Goal: Check status

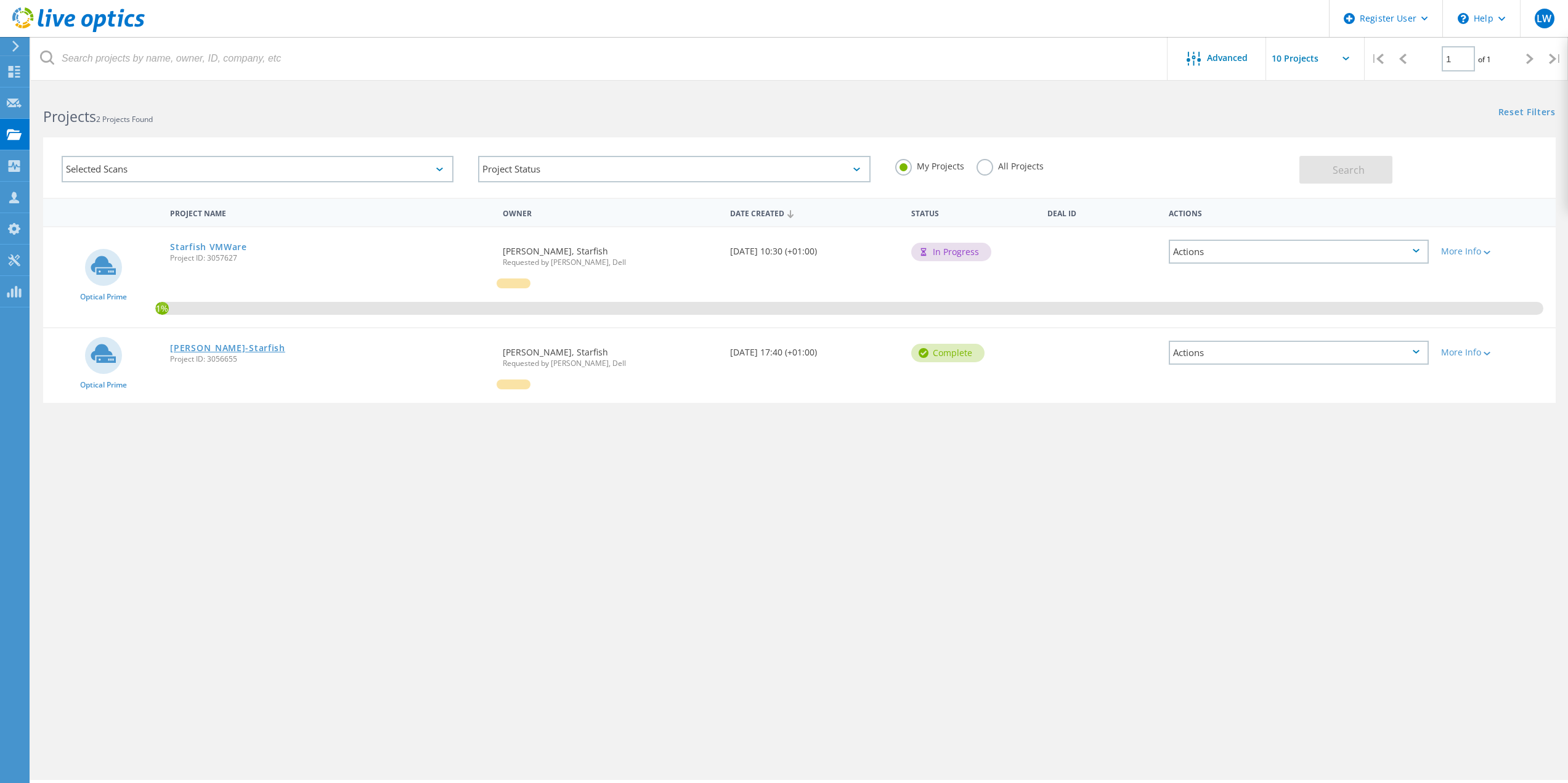
click at [218, 345] on link "[PERSON_NAME]-Starfish" at bounding box center [227, 348] width 115 height 9
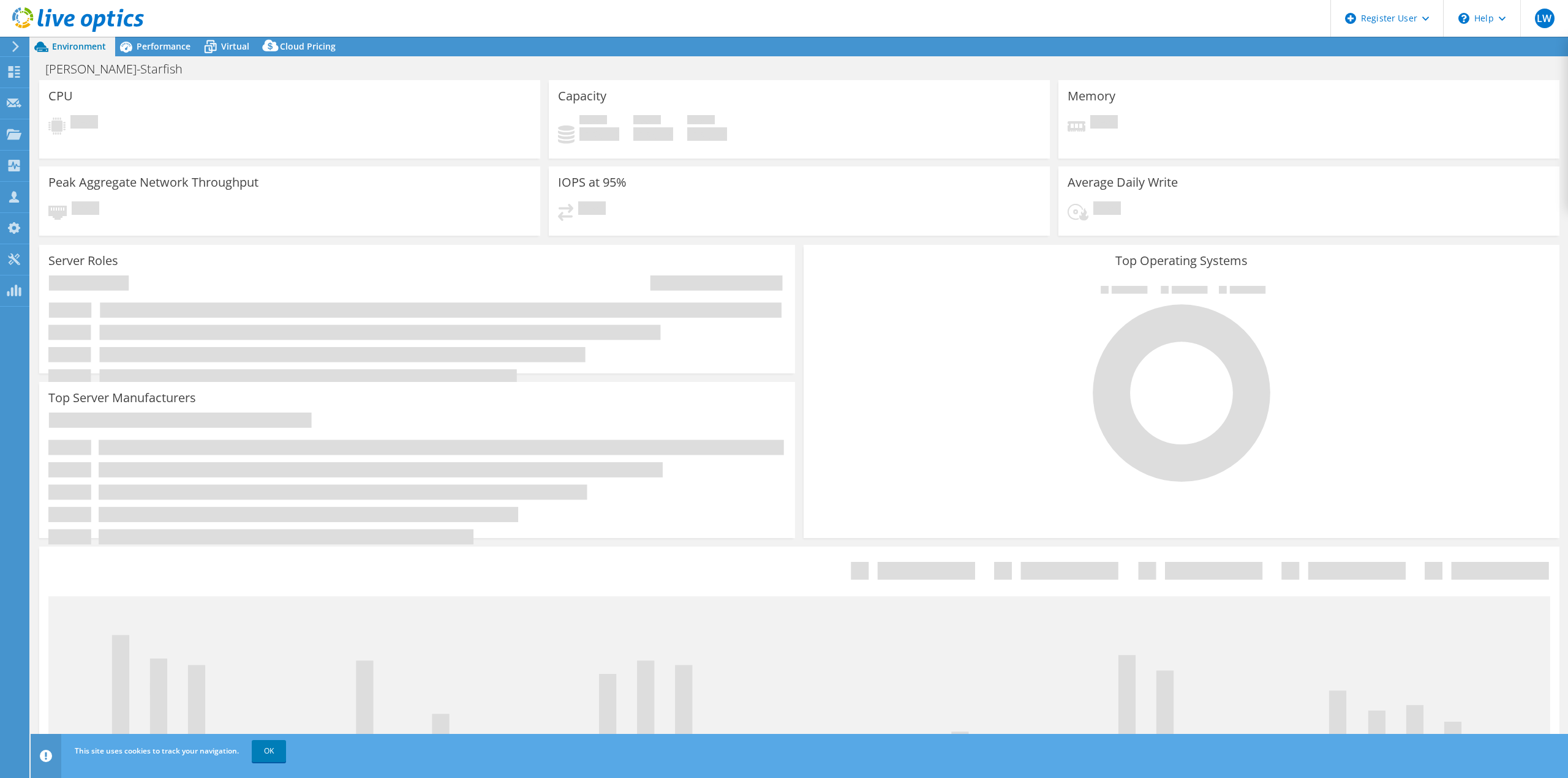
select select "USD"
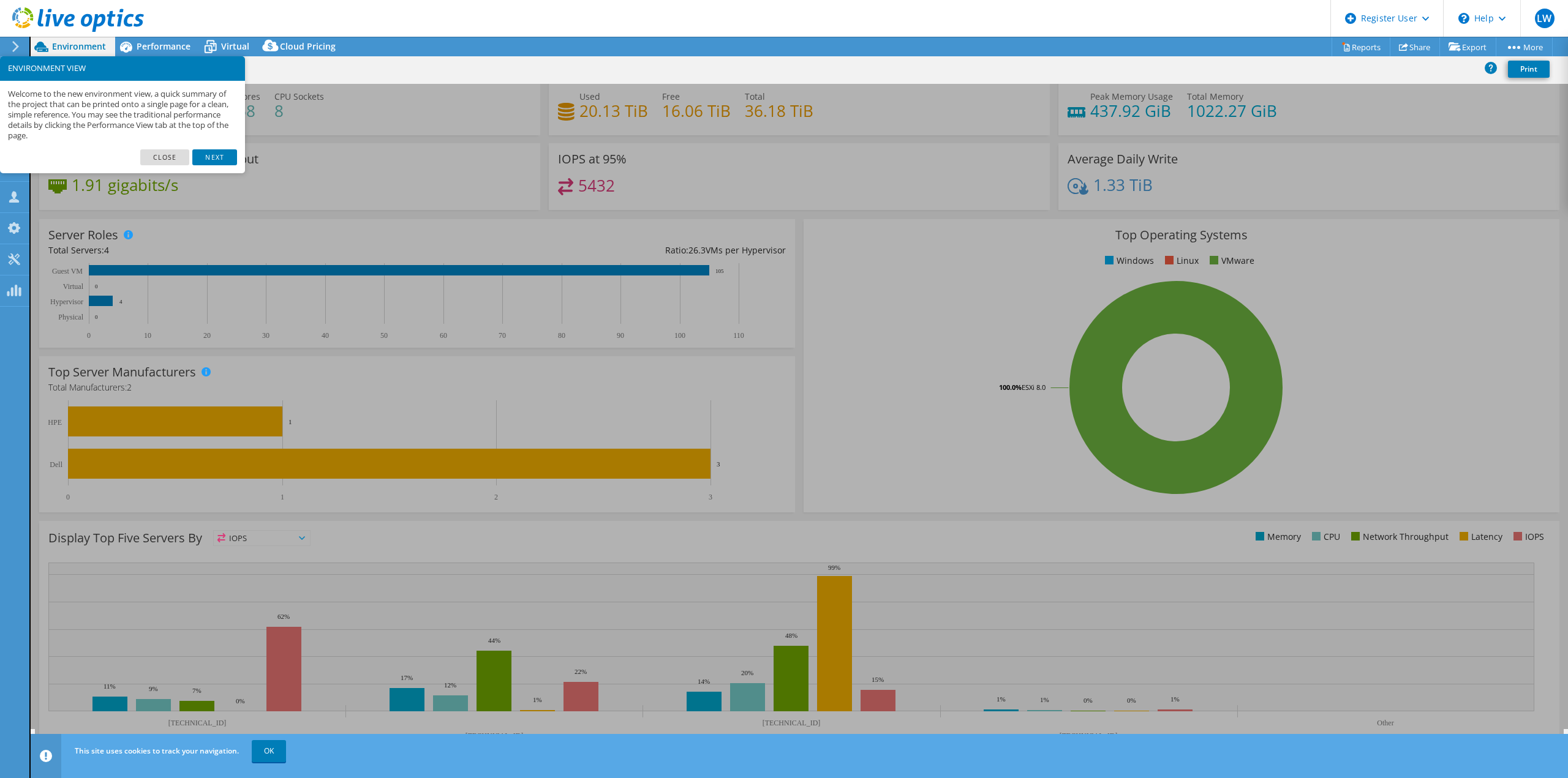
scroll to position [40, 0]
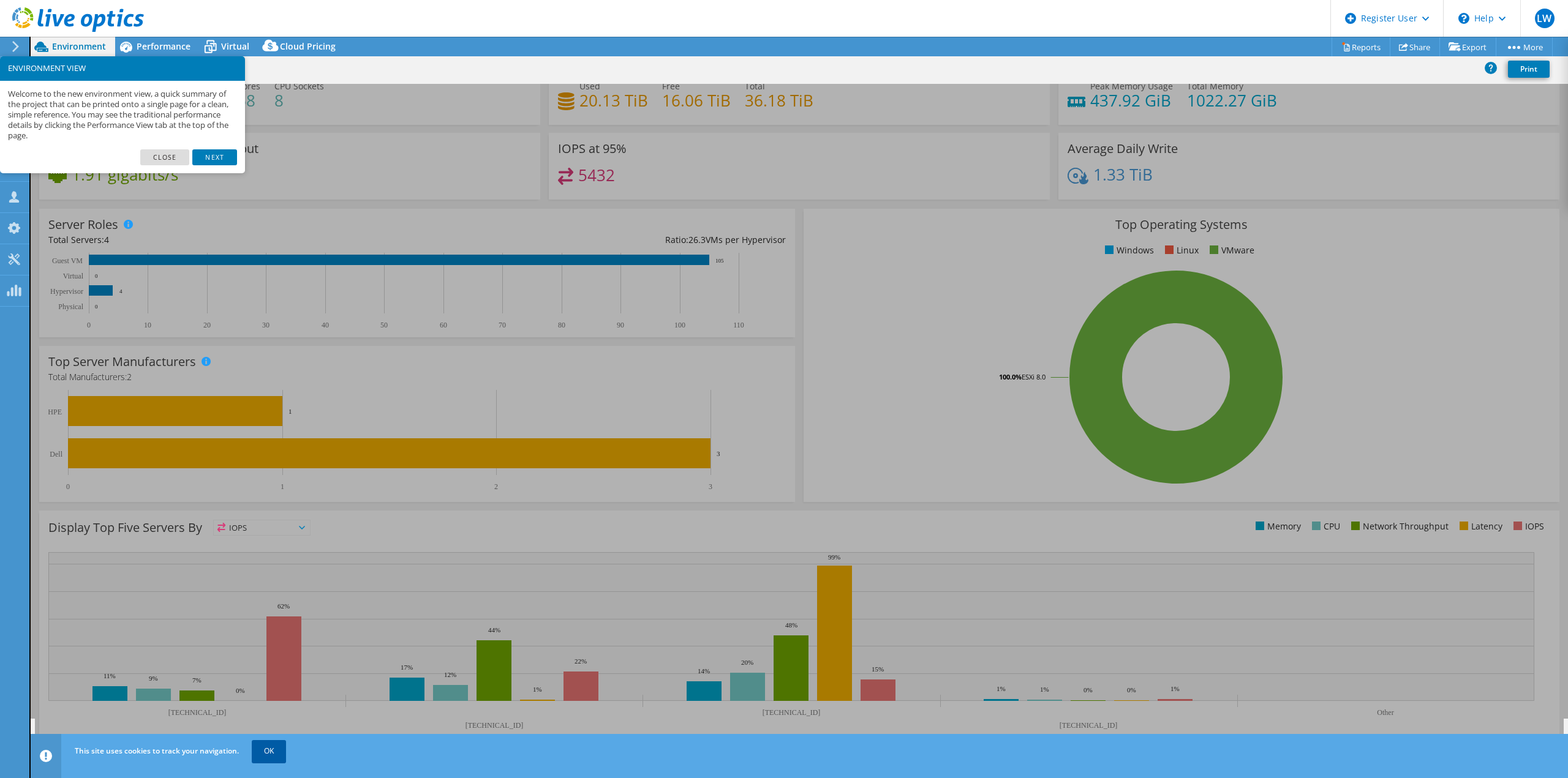
click at [267, 754] on link "OK" at bounding box center [269, 751] width 34 height 22
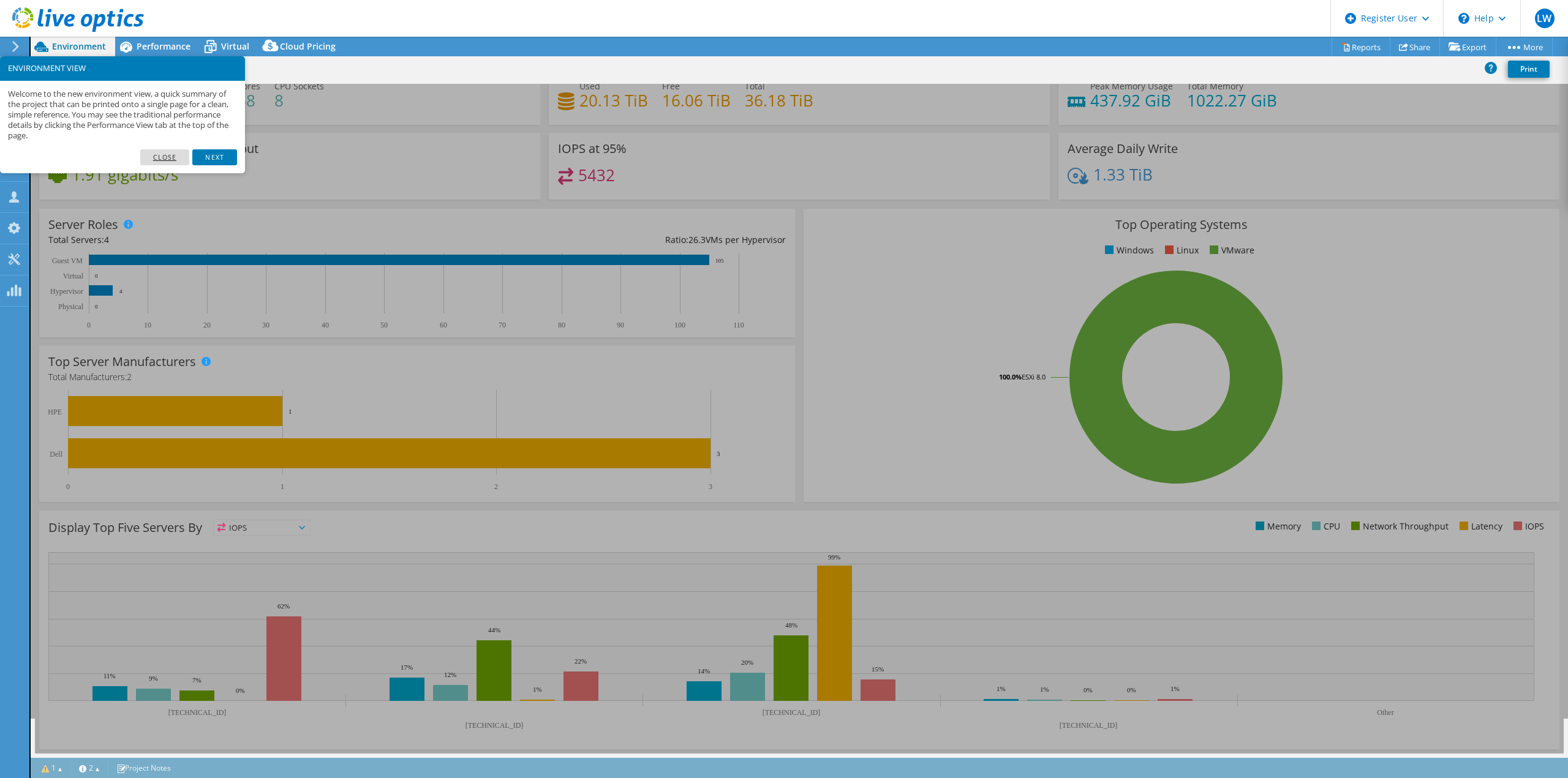
click at [177, 153] on link "Close" at bounding box center [165, 157] width 50 height 16
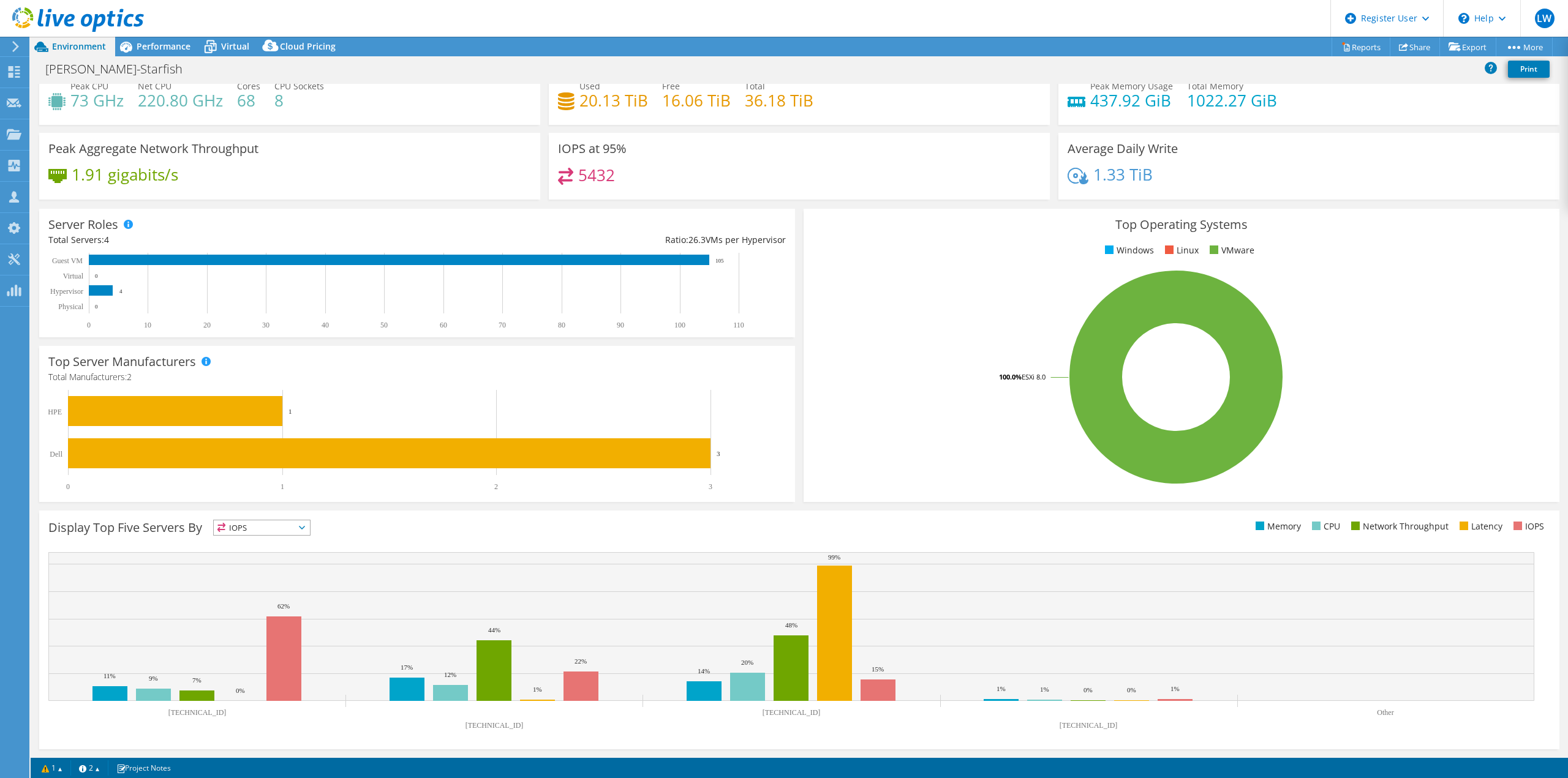
click at [303, 532] on span "IOPS" at bounding box center [262, 528] width 96 height 14
click at [270, 571] on li "CPU" at bounding box center [262, 578] width 96 height 17
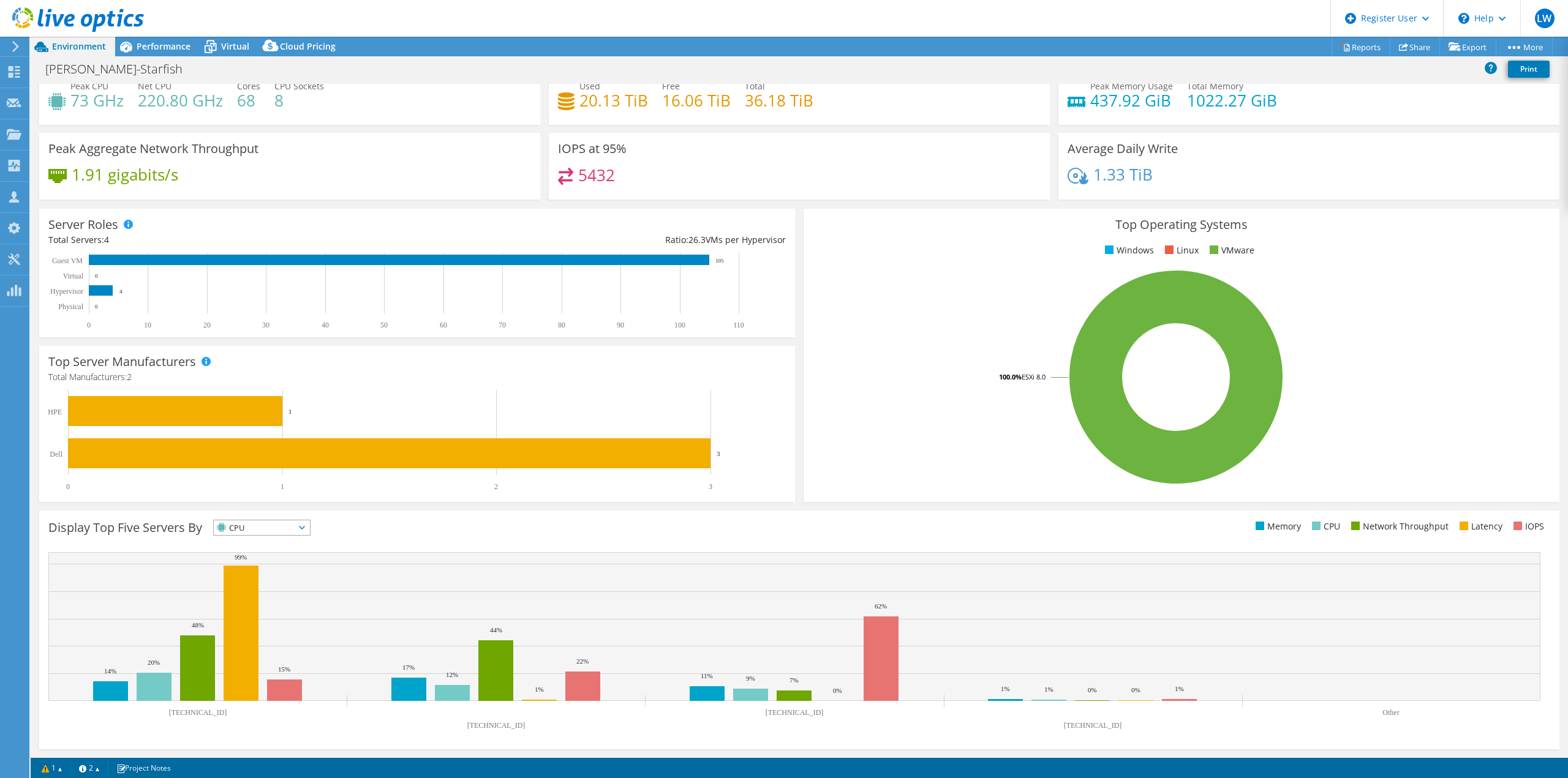
click at [295, 525] on span "CPU" at bounding box center [254, 528] width 81 height 14
click at [272, 618] on li "Latency" at bounding box center [262, 612] width 96 height 17
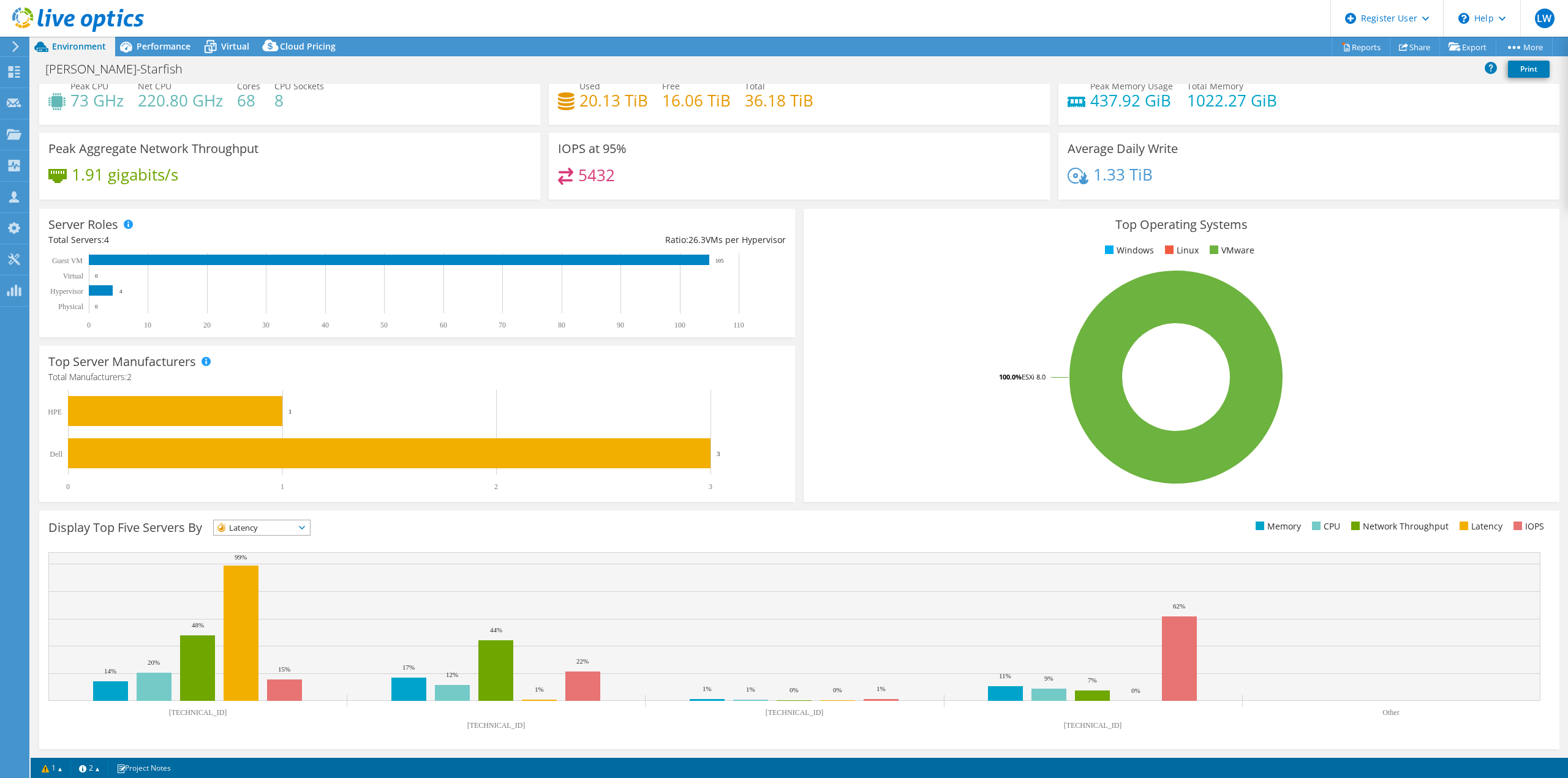
click at [267, 535] on div "Latency IOPS" at bounding box center [262, 528] width 98 height 16
click at [265, 554] on li "Memory" at bounding box center [262, 561] width 96 height 17
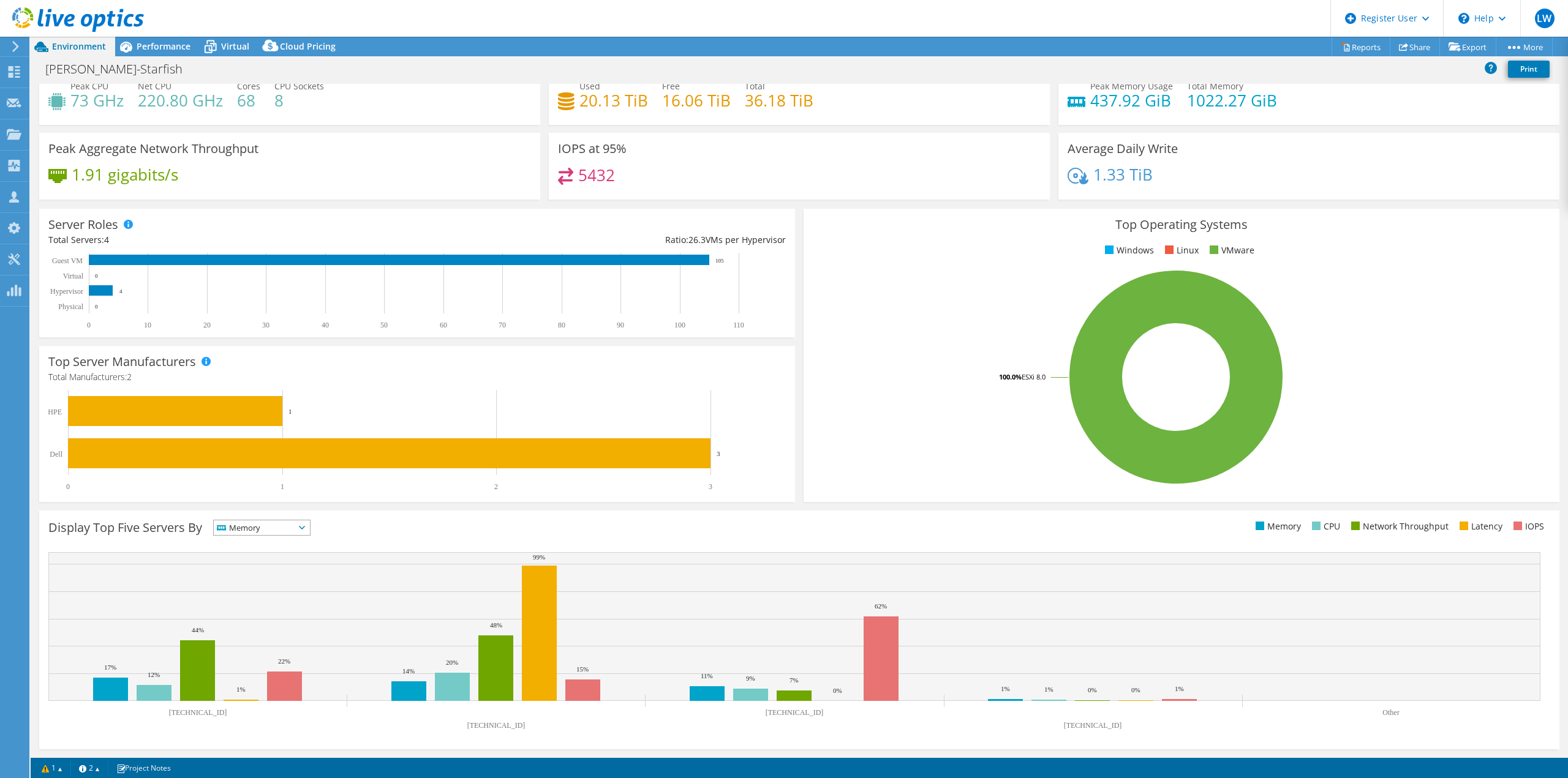
click at [259, 534] on span "Memory" at bounding box center [254, 528] width 81 height 14
click at [257, 570] on li "CPU" at bounding box center [262, 578] width 96 height 17
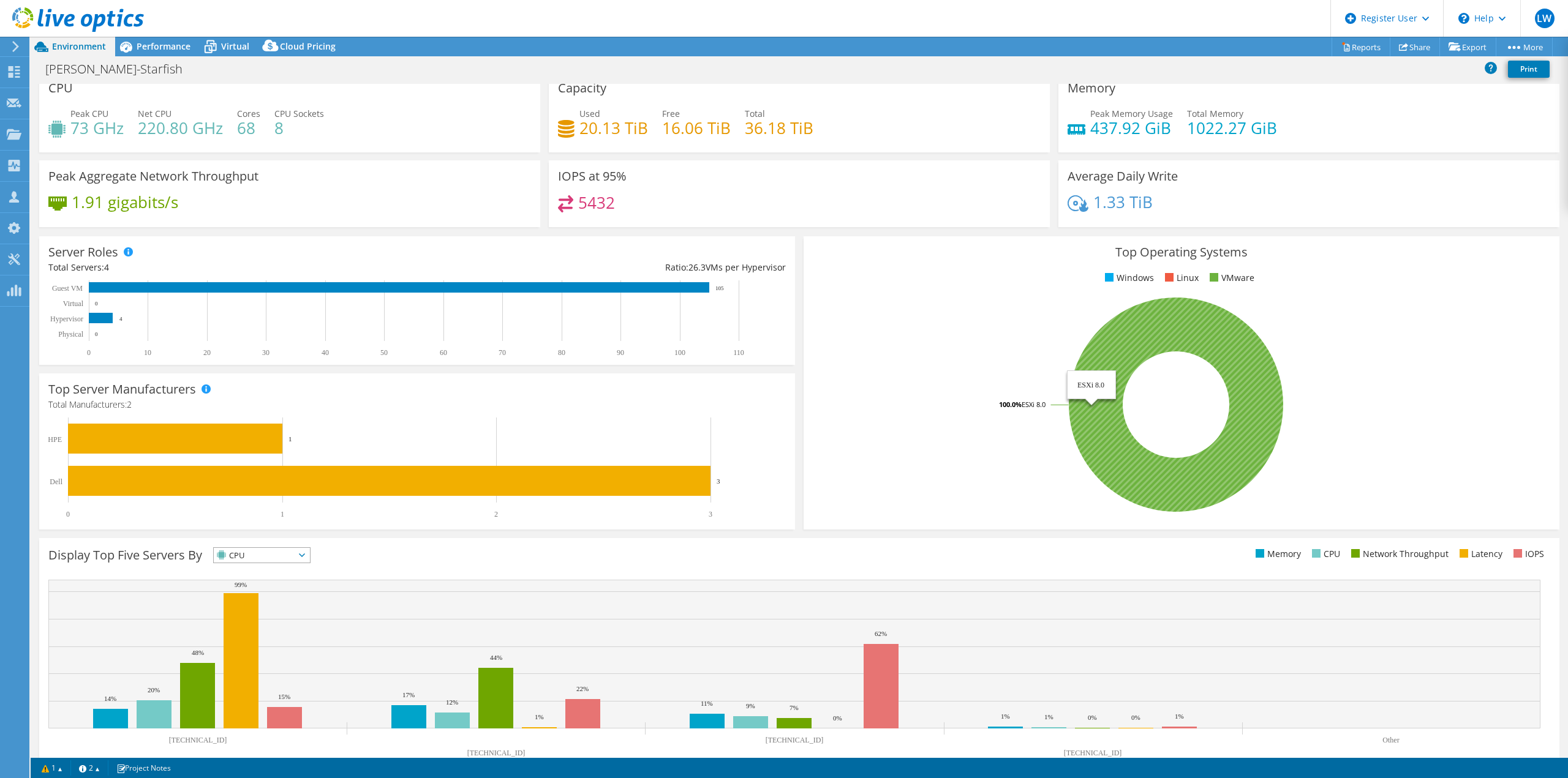
scroll to position [0, 0]
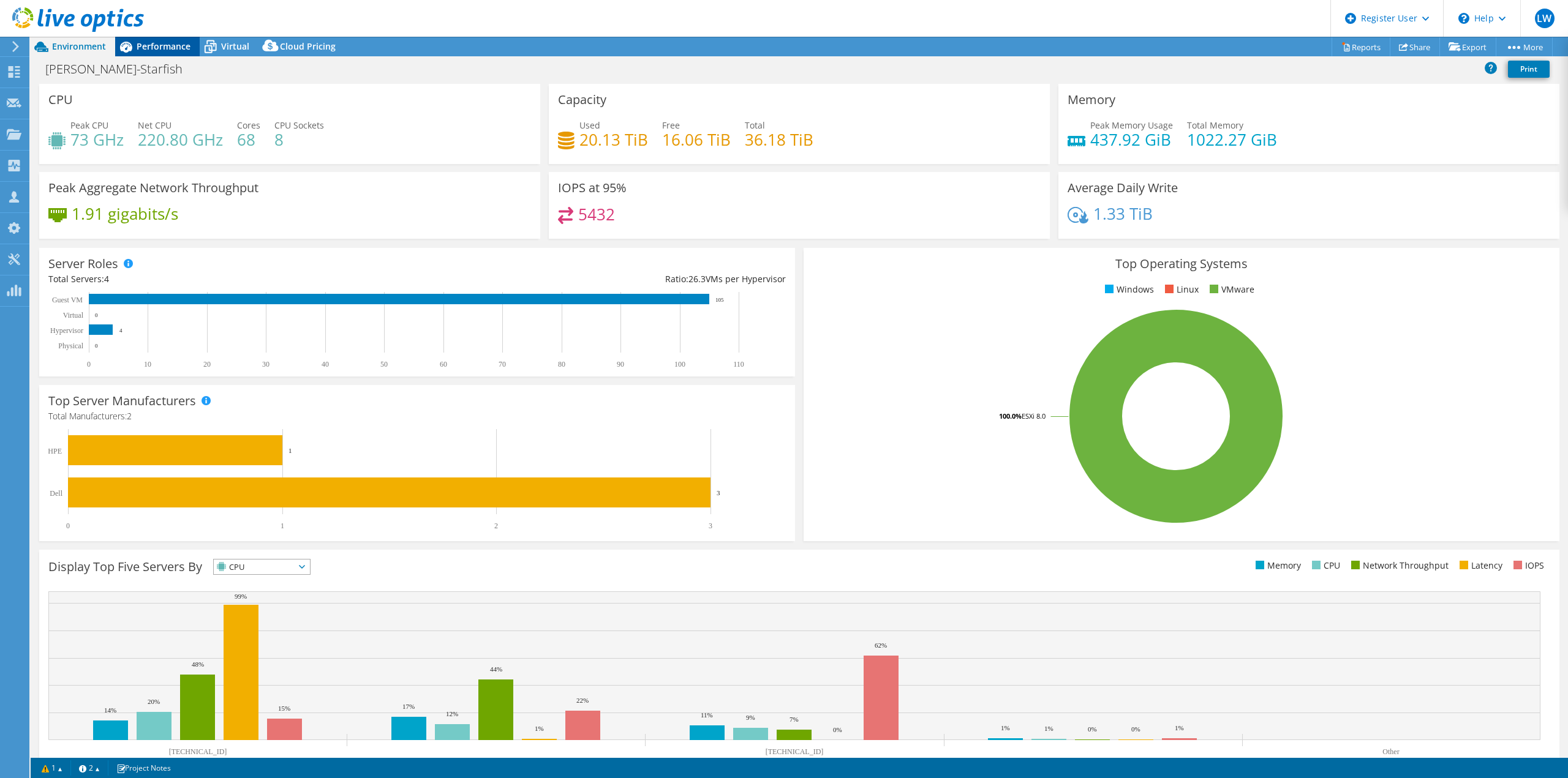
click at [176, 45] on span "Performance" at bounding box center [163, 46] width 54 height 11
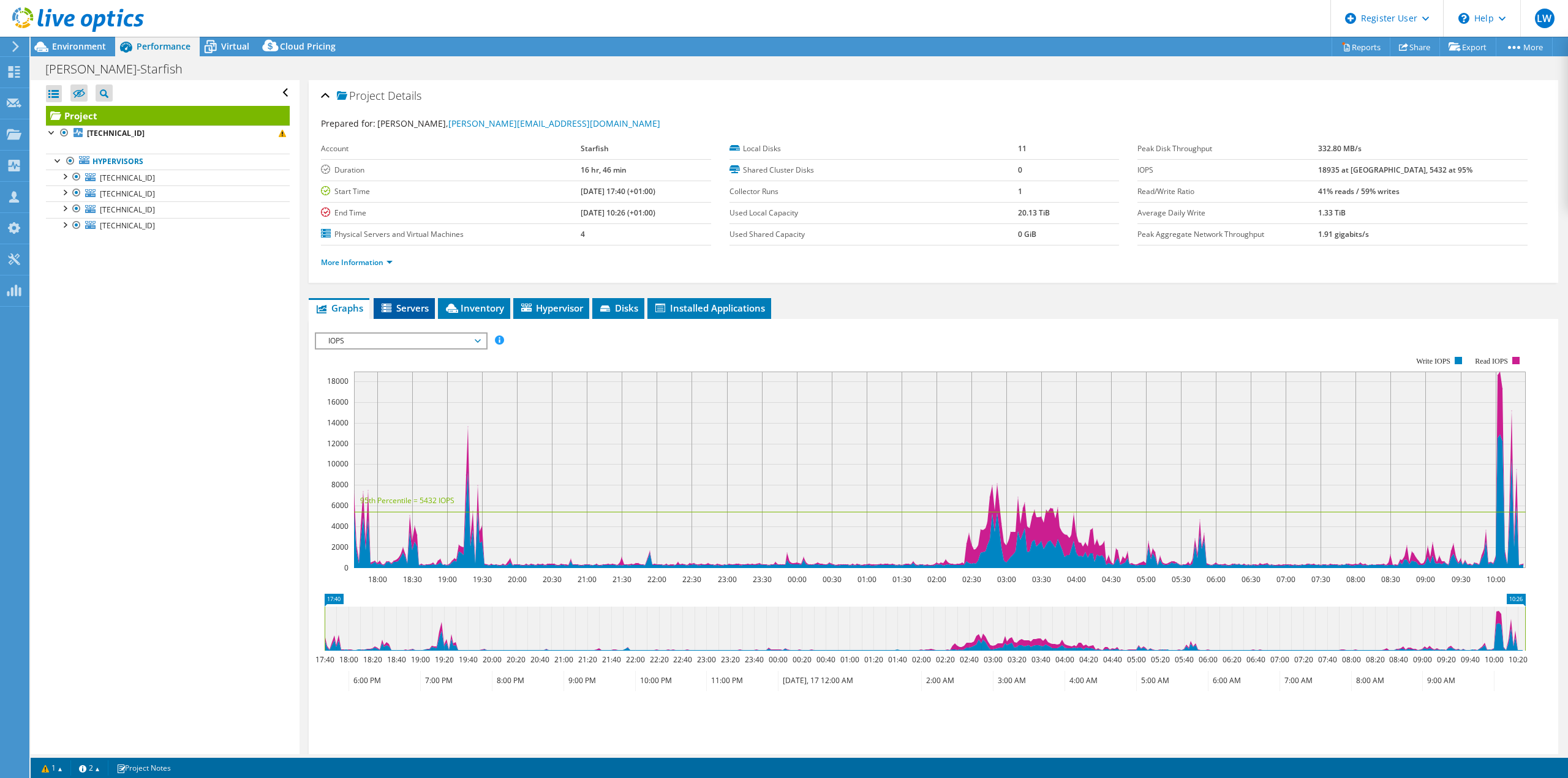
click at [410, 309] on span "Servers" at bounding box center [404, 307] width 49 height 12
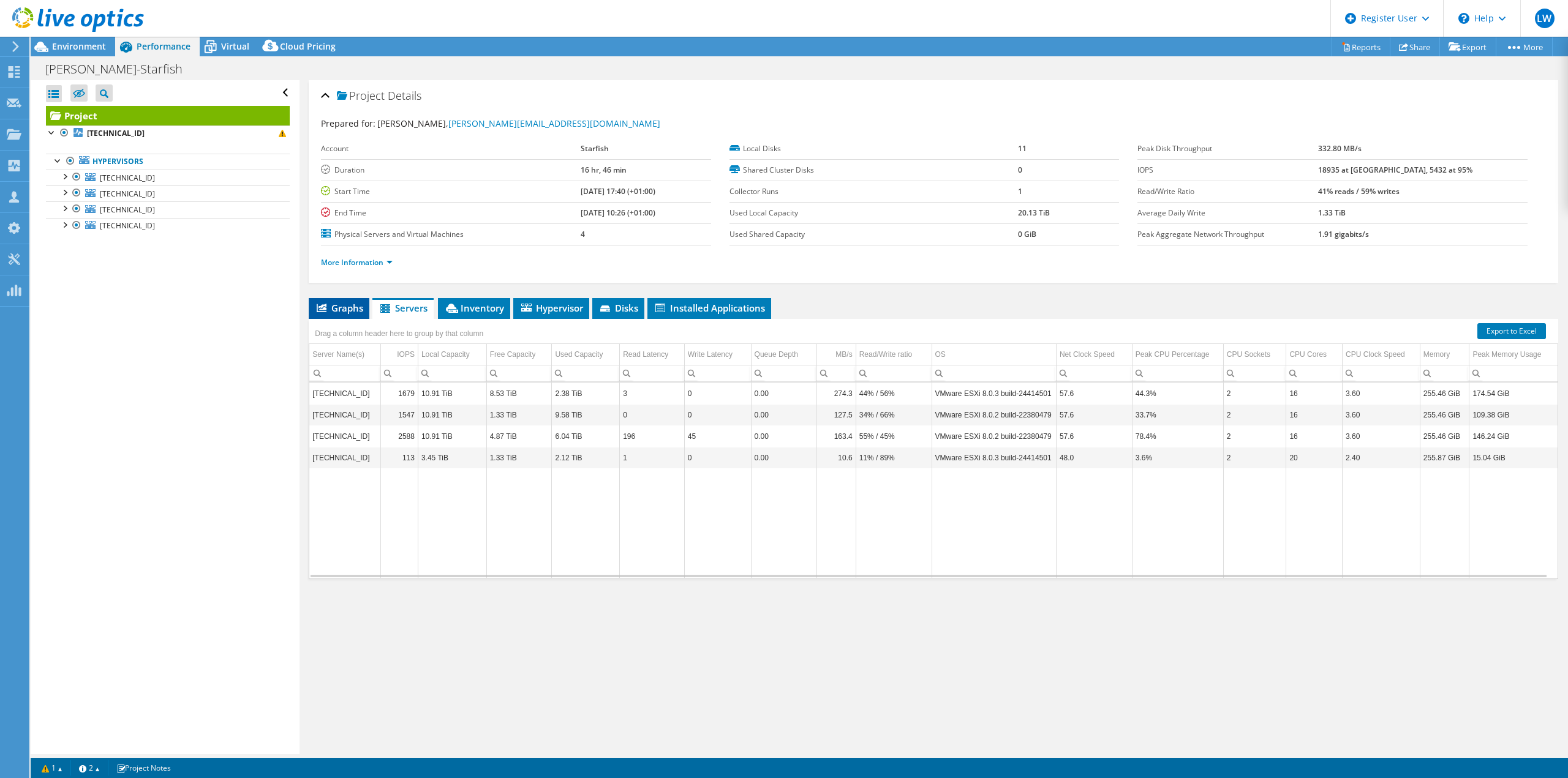
click at [351, 308] on span "Graphs" at bounding box center [338, 307] width 48 height 12
